Goal: Check status: Check status

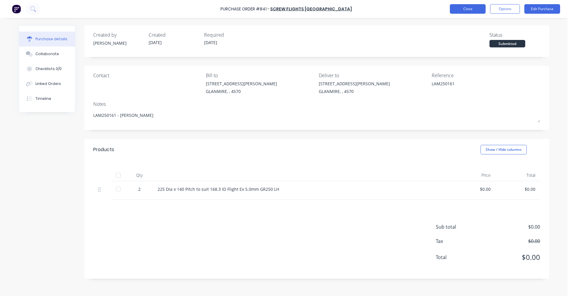
click at [476, 8] on button "Close" at bounding box center [468, 9] width 36 height 10
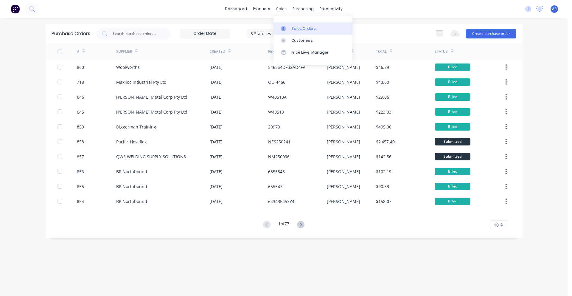
click at [293, 25] on link "Sales Orders" at bounding box center [313, 28] width 79 height 12
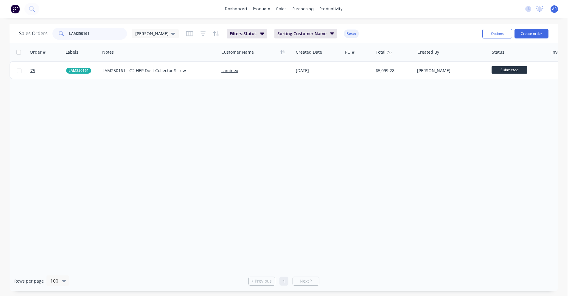
click at [104, 37] on input "LAM250161" at bounding box center [98, 34] width 58 height 12
drag, startPoint x: 73, startPoint y: 34, endPoint x: 69, endPoint y: 36, distance: 4.0
click at [69, 36] on input "LAM250161" at bounding box center [98, 34] width 58 height 12
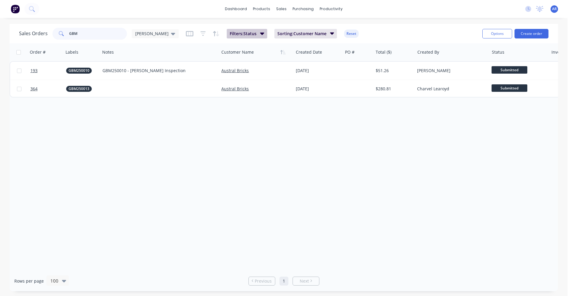
type input "GBM"
click at [237, 33] on button "Filters: Status" at bounding box center [247, 34] width 41 height 10
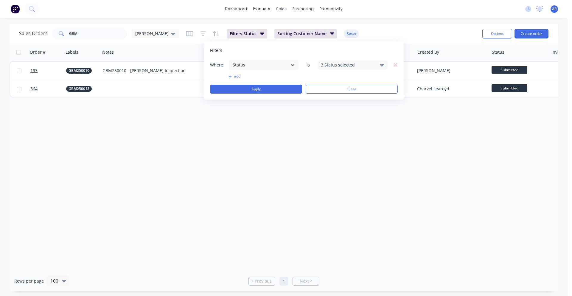
click at [331, 65] on div "3 Status selected" at bounding box center [348, 65] width 54 height 6
click at [338, 94] on button "All" at bounding box center [370, 98] width 104 height 12
click at [277, 90] on button "Apply" at bounding box center [256, 89] width 92 height 9
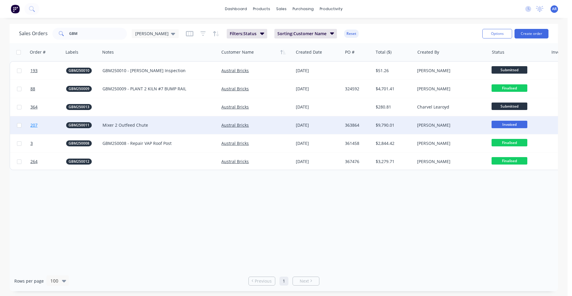
click at [57, 125] on link "207" at bounding box center [48, 125] width 36 height 18
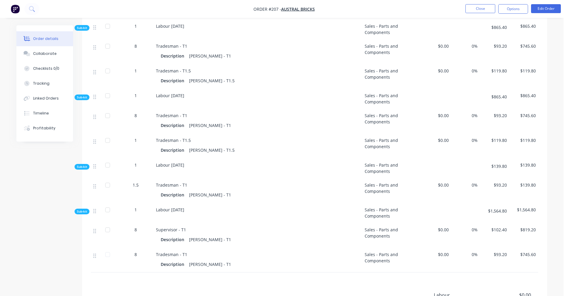
scroll to position [816, 0]
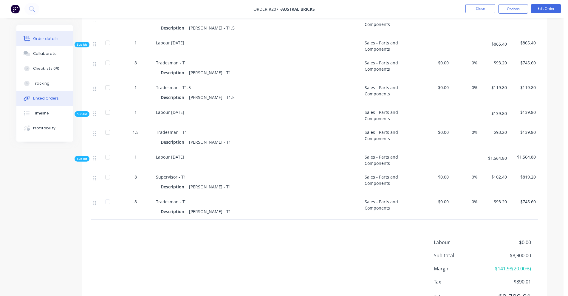
click at [51, 96] on div "Linked Orders" at bounding box center [46, 98] width 26 height 5
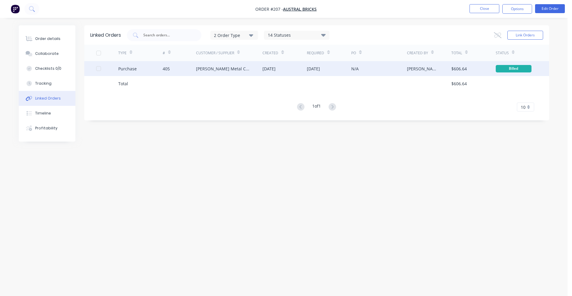
click at [148, 67] on div "Purchase" at bounding box center [140, 68] width 44 height 15
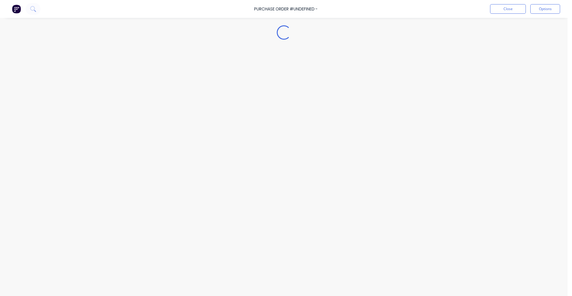
type textarea "x"
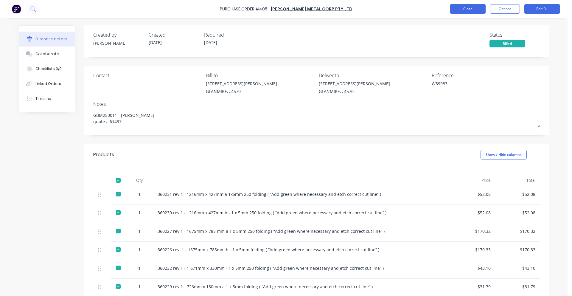
click at [469, 10] on button "Close" at bounding box center [468, 9] width 36 height 10
